Goal: Find contact information: Find contact information

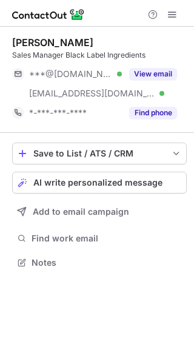
scroll to position [254, 194]
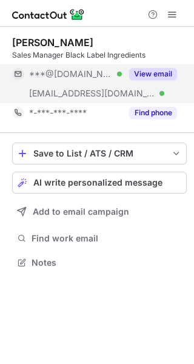
click at [155, 70] on button "View email" at bounding box center [153, 74] width 48 height 12
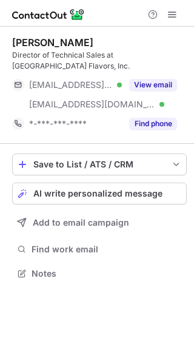
scroll to position [265, 194]
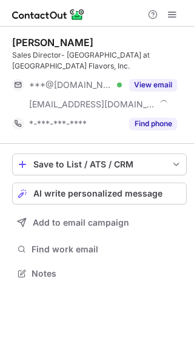
scroll to position [265, 194]
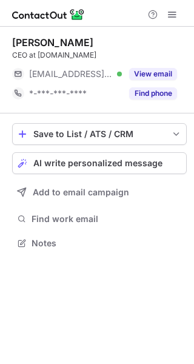
scroll to position [235, 194]
